Goal: Task Accomplishment & Management: Complete application form

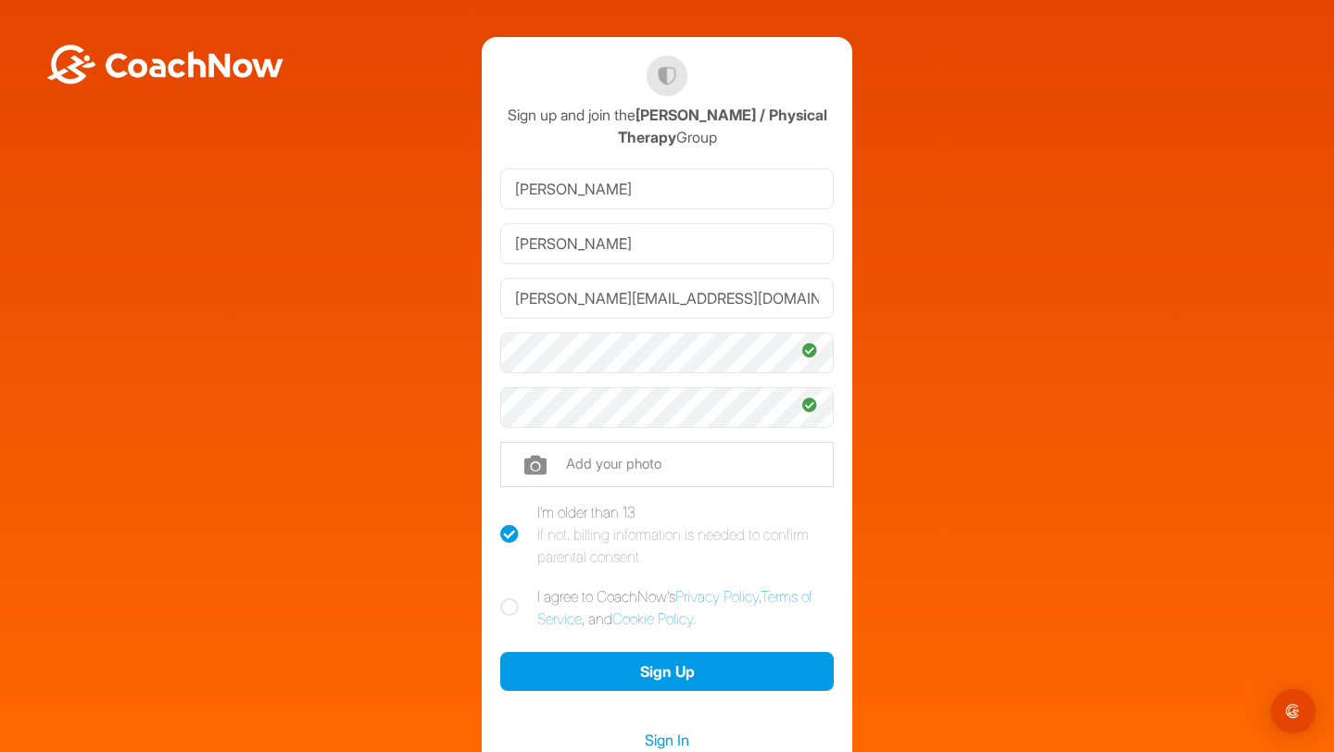
click at [506, 606] on icon at bounding box center [509, 608] width 19 height 19
click at [506, 598] on input "I agree to CoachNow's Privacy Policy , Terms of Service , and Cookie Policy ." at bounding box center [506, 592] width 12 height 12
checkbox input "true"
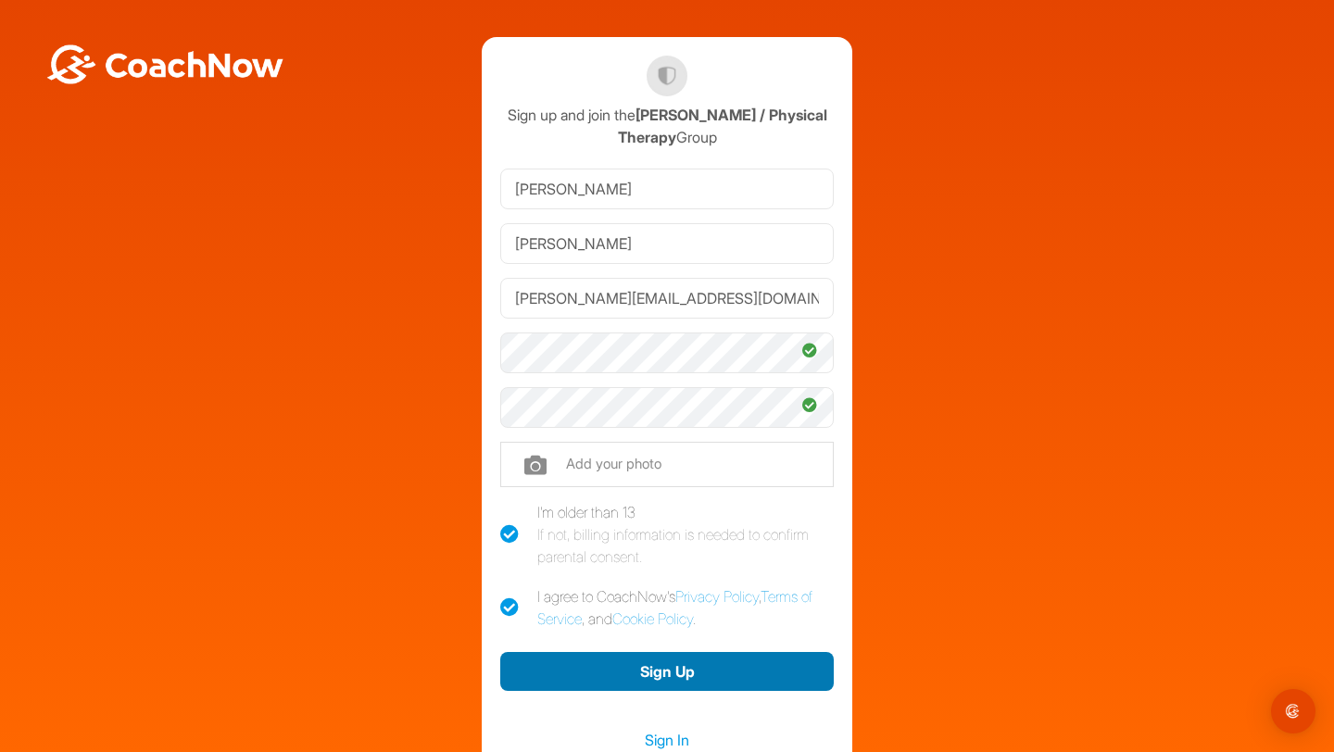
click at [576, 677] on button "Sign Up" at bounding box center [667, 672] width 334 height 40
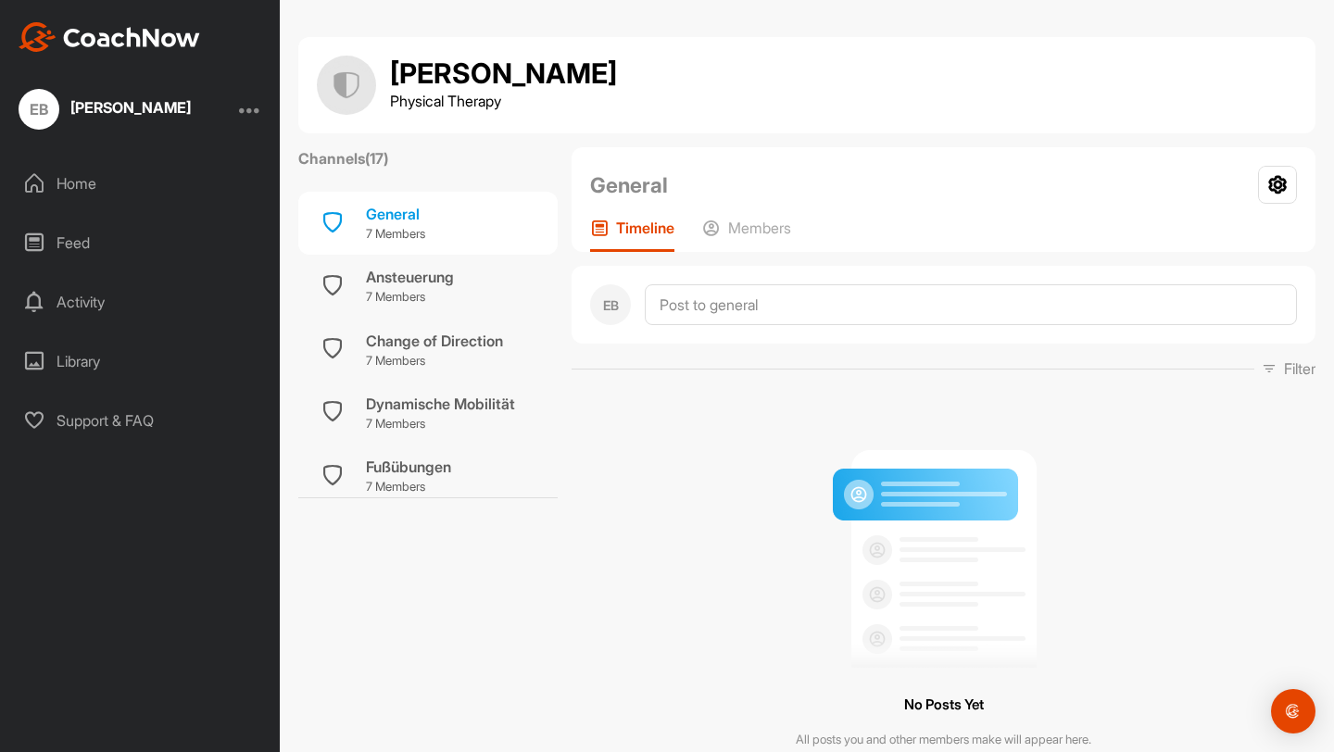
click at [90, 184] on div "Home" at bounding box center [140, 183] width 261 height 46
